Goal: Answer question/provide support: Answer question/provide support

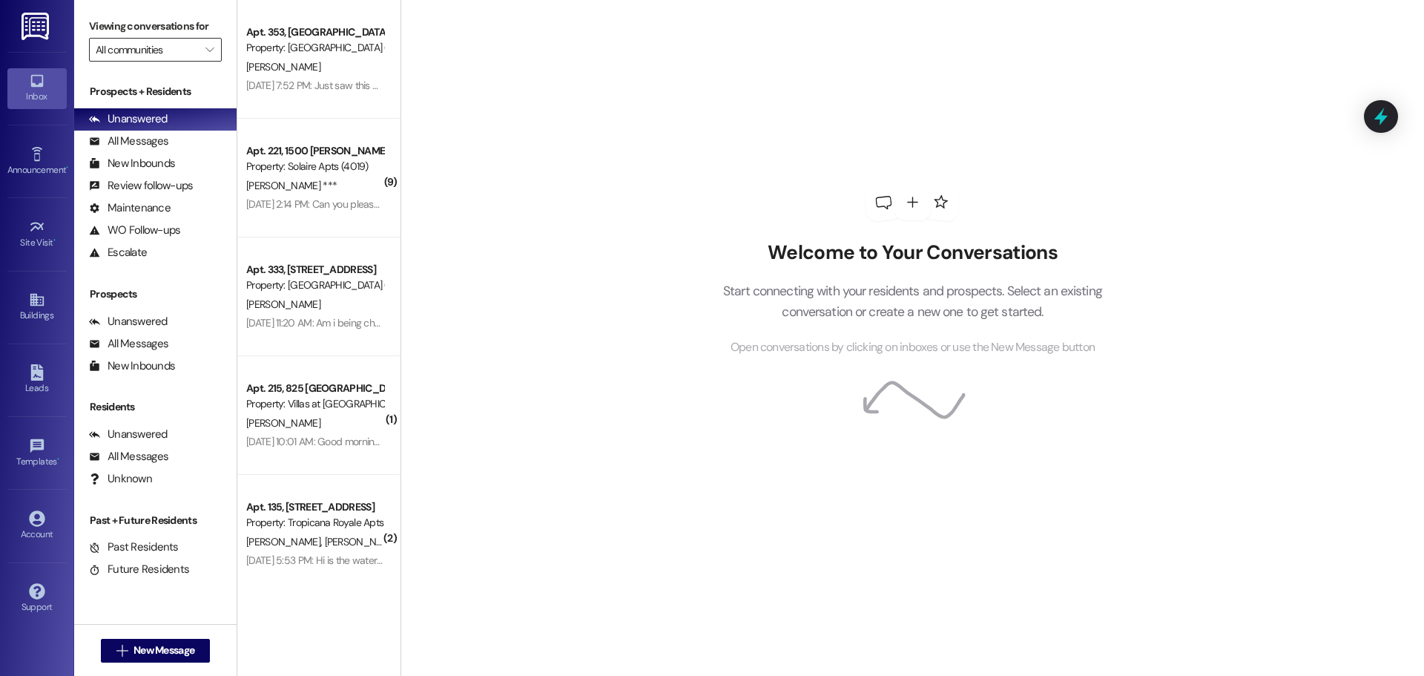
click at [164, 51] on input "All communities" at bounding box center [147, 50] width 102 height 24
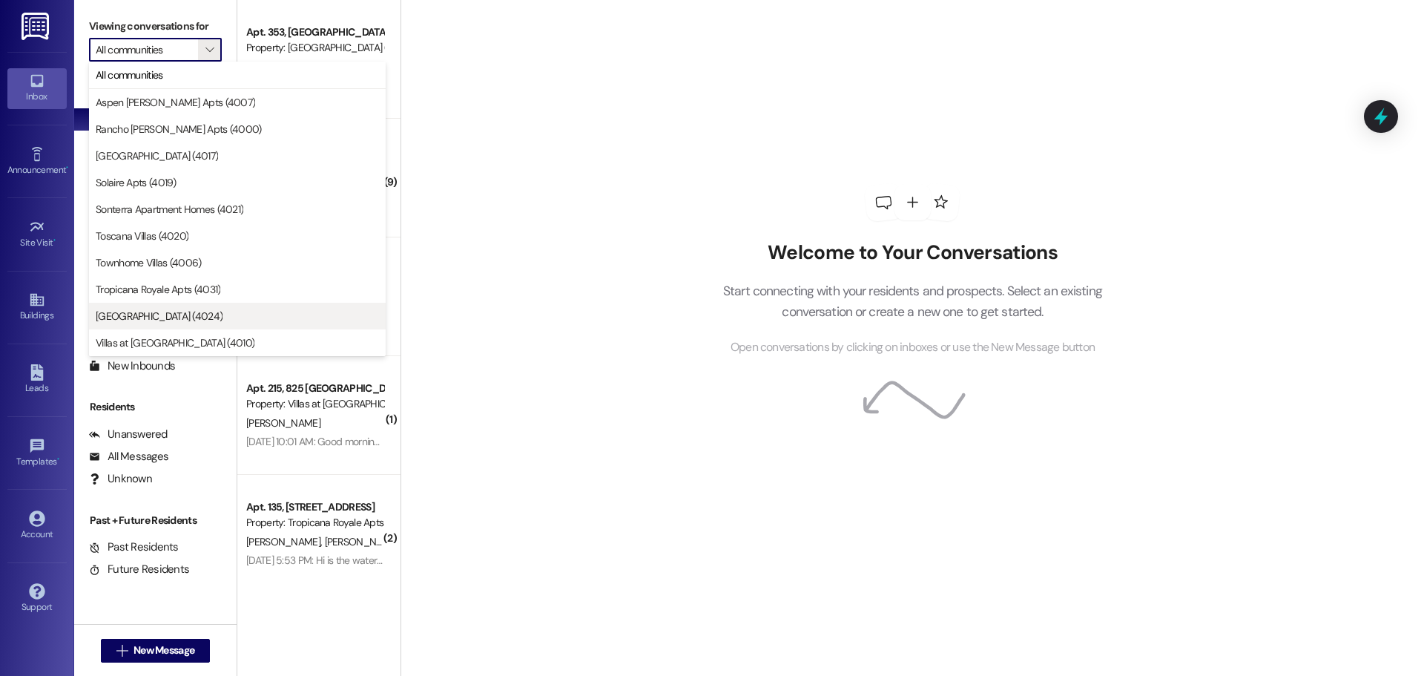
click at [174, 317] on span "[GEOGRAPHIC_DATA] (4024)" at bounding box center [159, 316] width 127 height 15
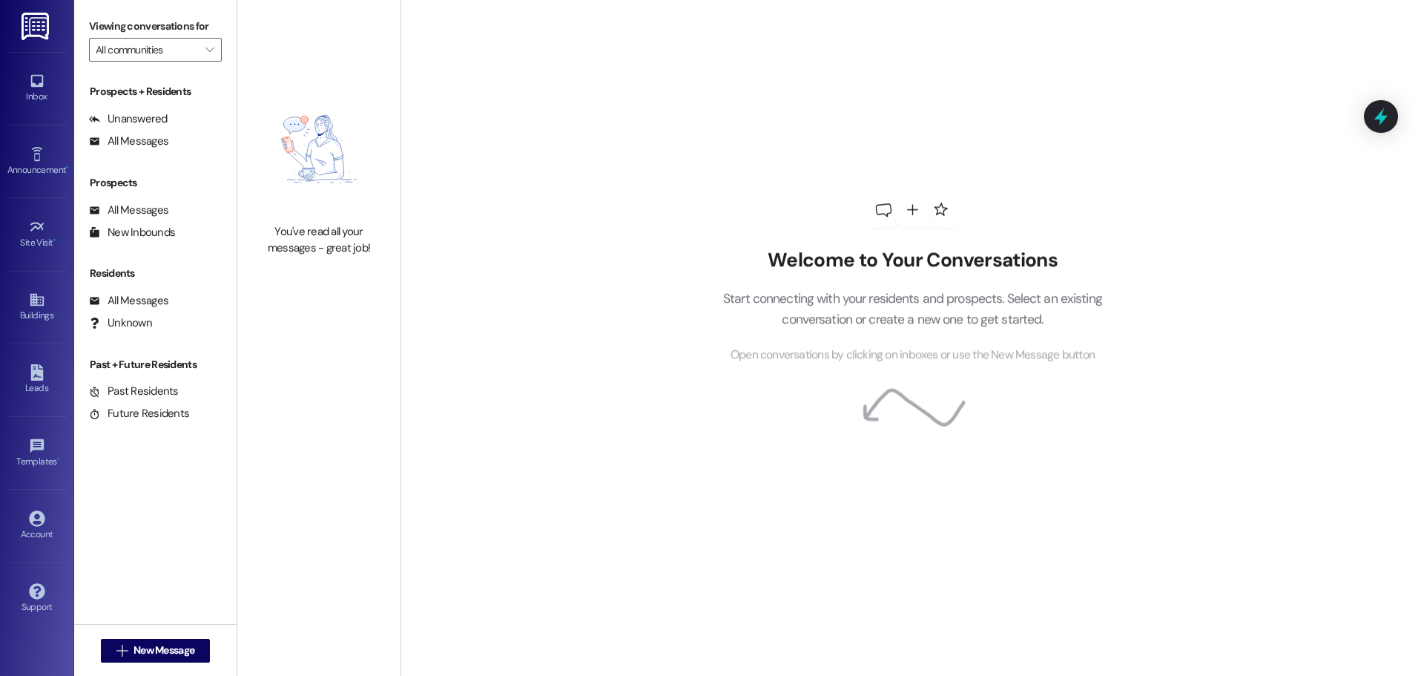
type input "[GEOGRAPHIC_DATA] (4024)"
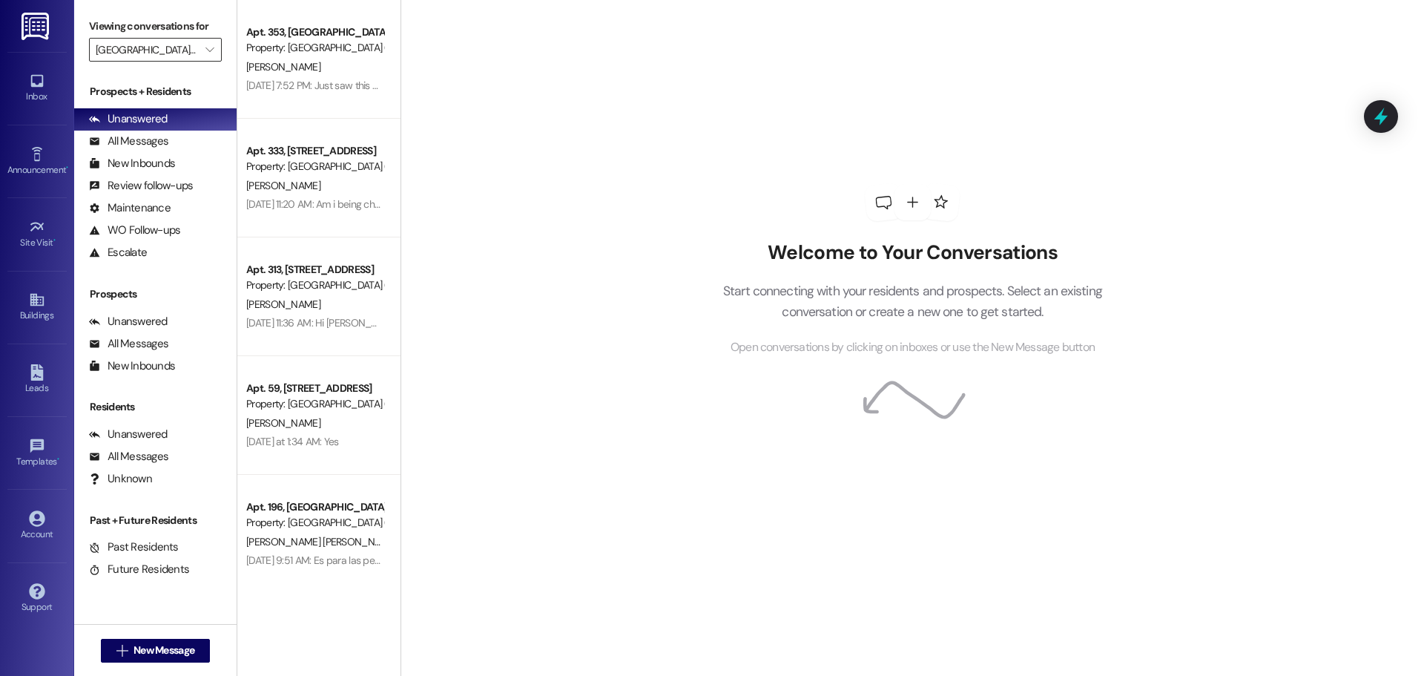
click at [168, 44] on input "[GEOGRAPHIC_DATA] (4024)" at bounding box center [147, 50] width 102 height 24
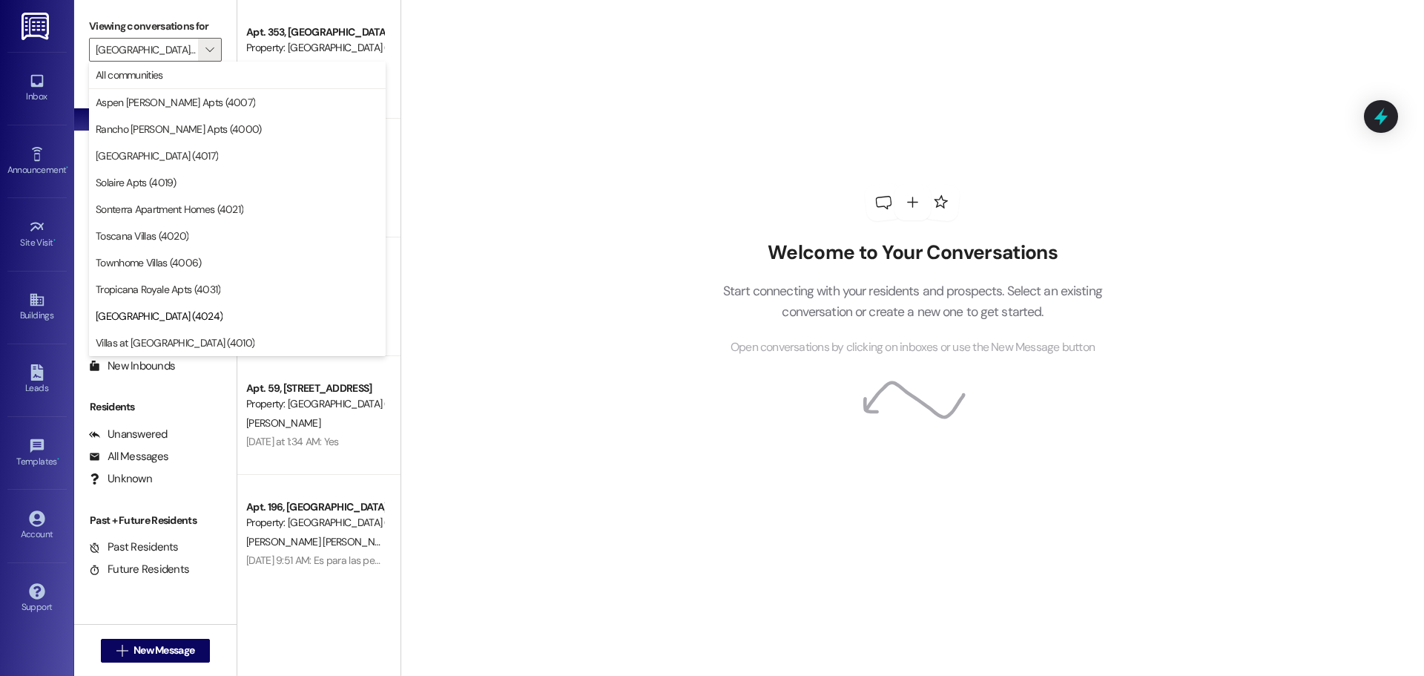
click at [881, 103] on div "Welcome to Your Conversations Start connecting with your residents and prospect…" at bounding box center [912, 270] width 445 height 541
